Goal: Task Accomplishment & Management: Use online tool/utility

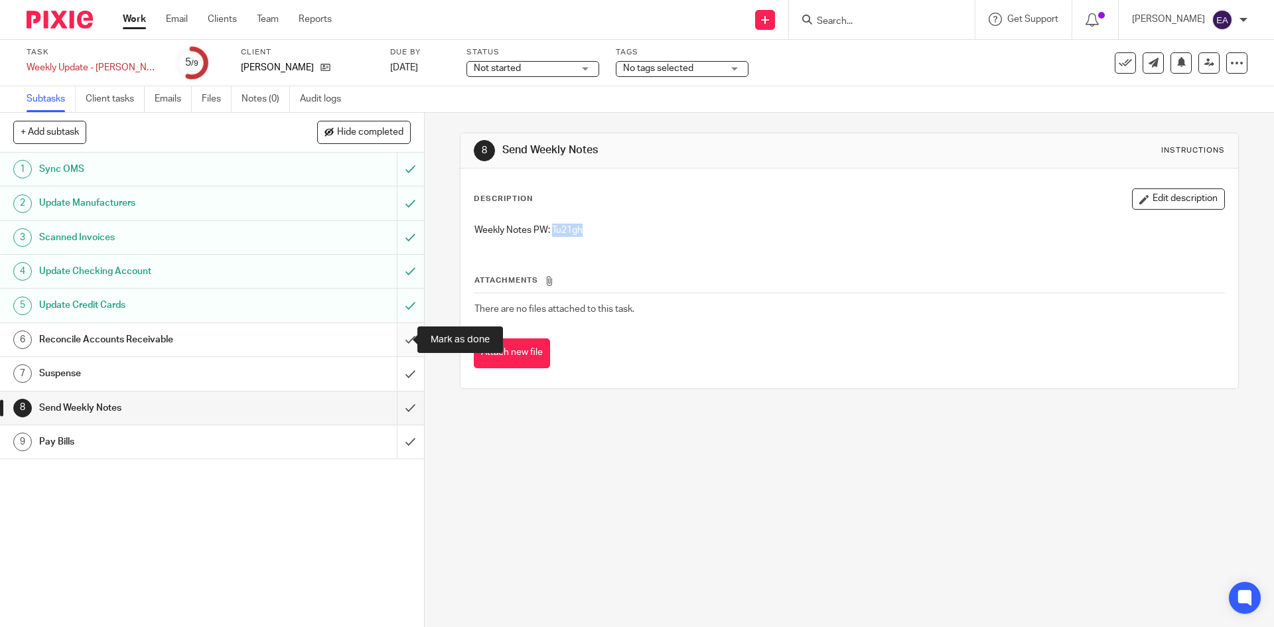
click at [394, 343] on input "submit" at bounding box center [212, 339] width 424 height 33
click at [395, 404] on input "submit" at bounding box center [212, 408] width 424 height 33
click at [399, 376] on input "submit" at bounding box center [212, 373] width 424 height 33
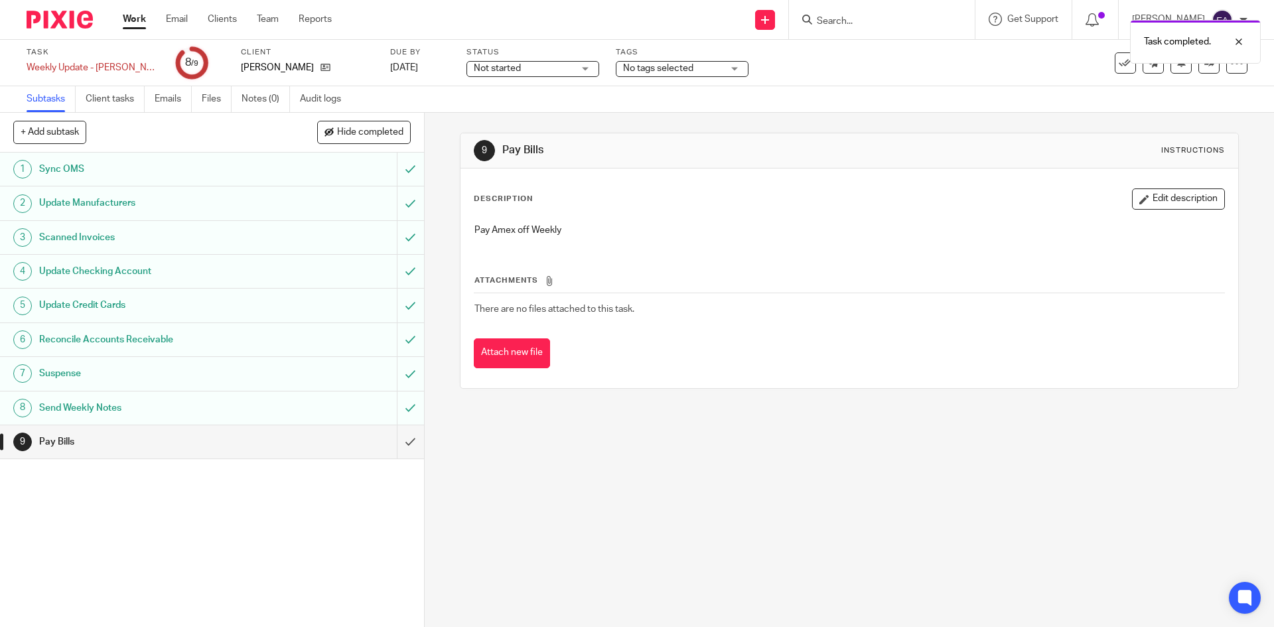
click at [888, 22] on div "Task completed." at bounding box center [949, 38] width 624 height 50
click at [858, 20] on div "Task completed." at bounding box center [949, 38] width 624 height 50
click at [857, 18] on input "Search" at bounding box center [875, 22] width 119 height 12
type input "mc"
click at [869, 48] on link at bounding box center [895, 52] width 165 height 20
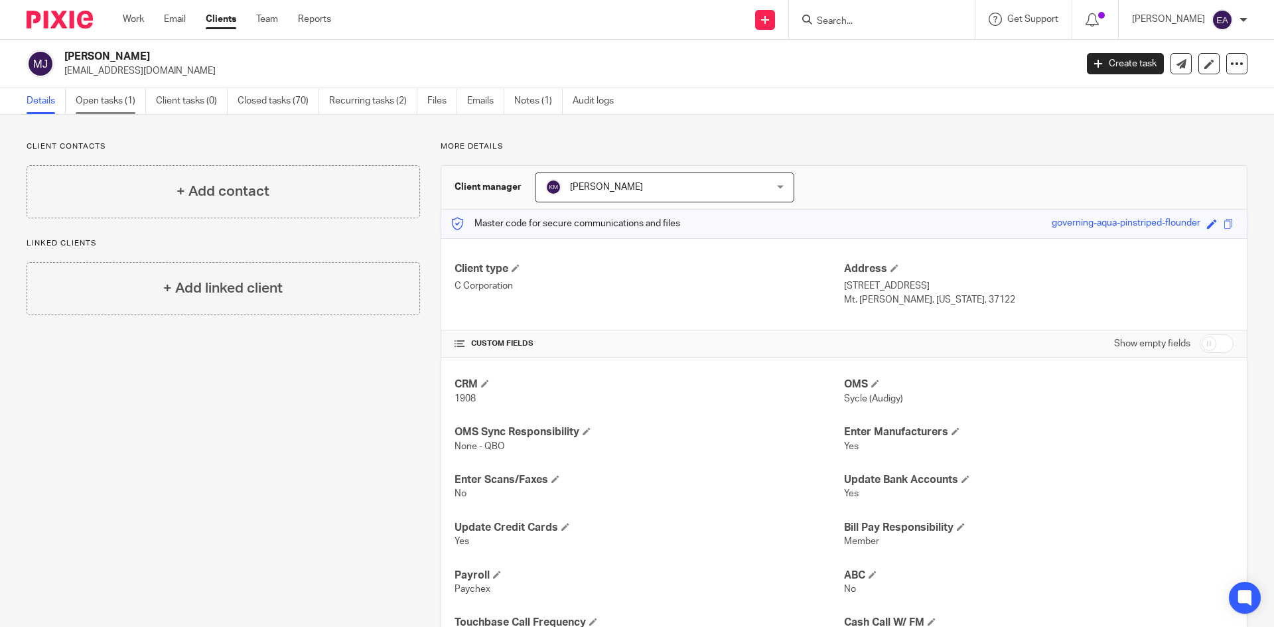
click at [115, 104] on link "Open tasks (1)" at bounding box center [111, 101] width 70 height 26
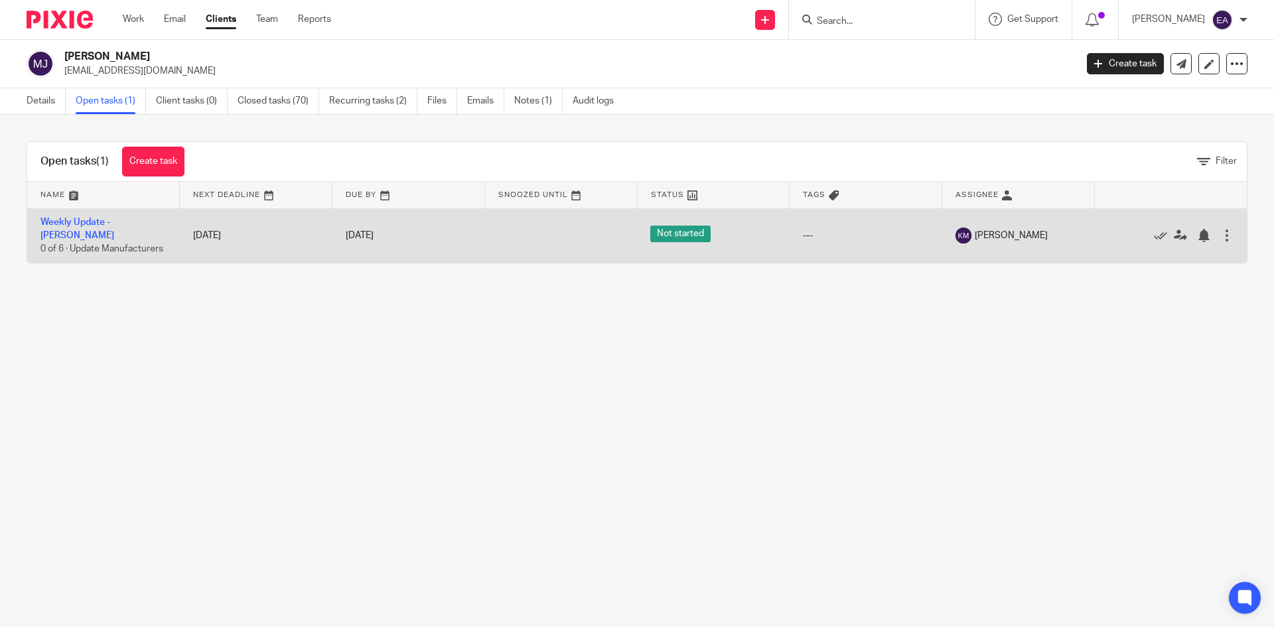
click at [120, 218] on td "Weekly Update - McGlothlin 0 of 6 · Update Manufacturers" at bounding box center [103, 235] width 153 height 54
click at [114, 223] on link "Weekly Update - [PERSON_NAME]" at bounding box center [77, 229] width 74 height 23
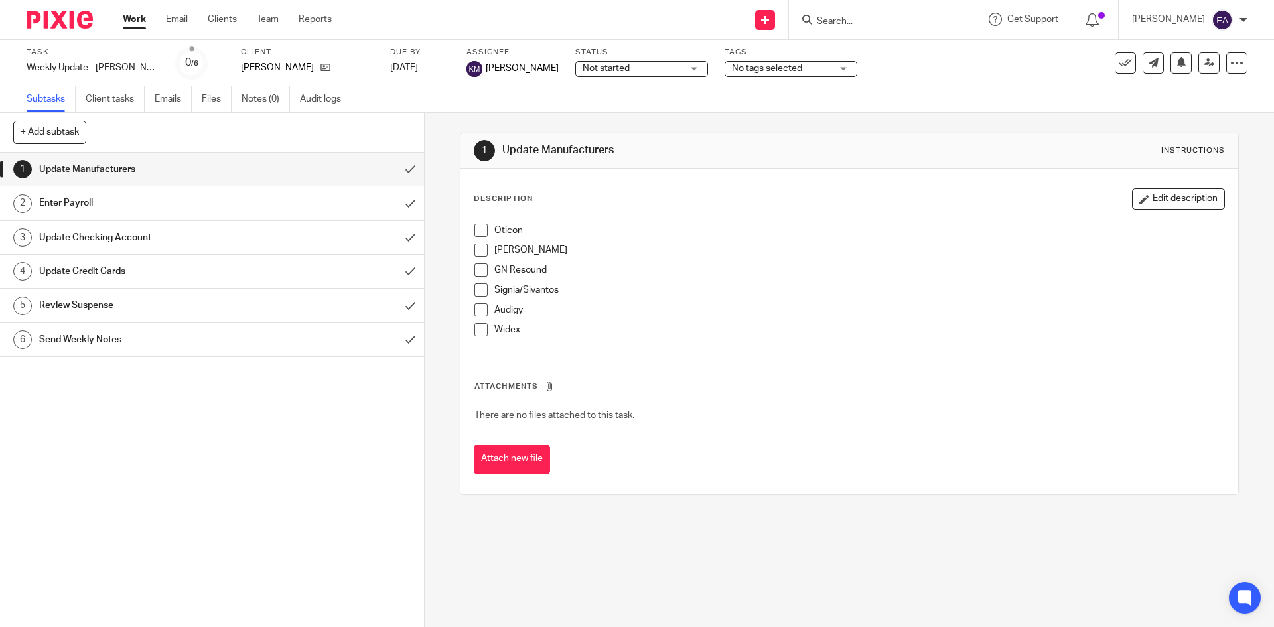
click at [475, 232] on span at bounding box center [481, 230] width 13 height 13
click at [484, 254] on span at bounding box center [481, 250] width 13 height 13
